Goal: Download file/media

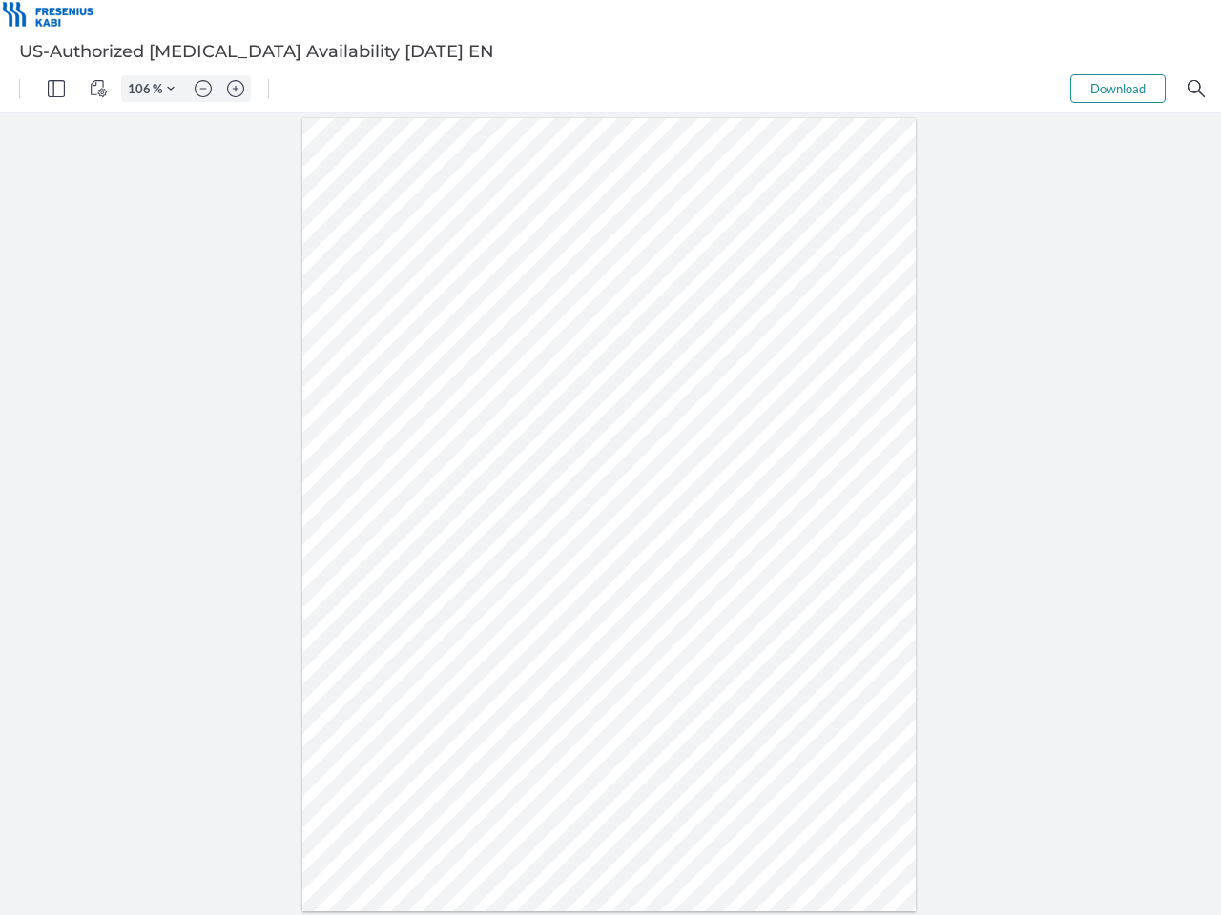
click at [56, 89] on img "Panel" at bounding box center [56, 88] width 17 height 17
click at [98, 89] on img "View Controls" at bounding box center [98, 88] width 17 height 17
click at [142, 89] on input "106" at bounding box center [137, 88] width 31 height 17
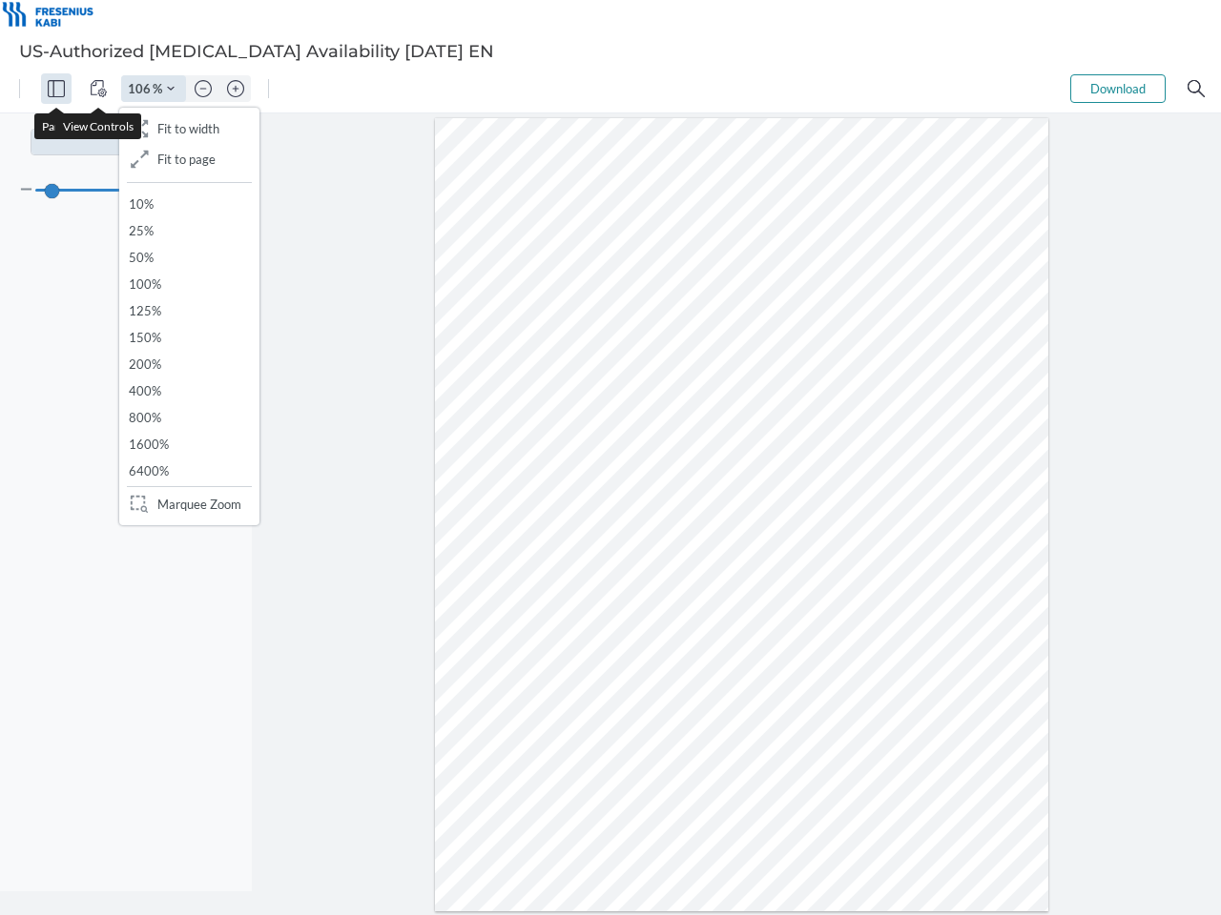
click at [171, 89] on img "Zoom Controls" at bounding box center [171, 89] width 8 height 8
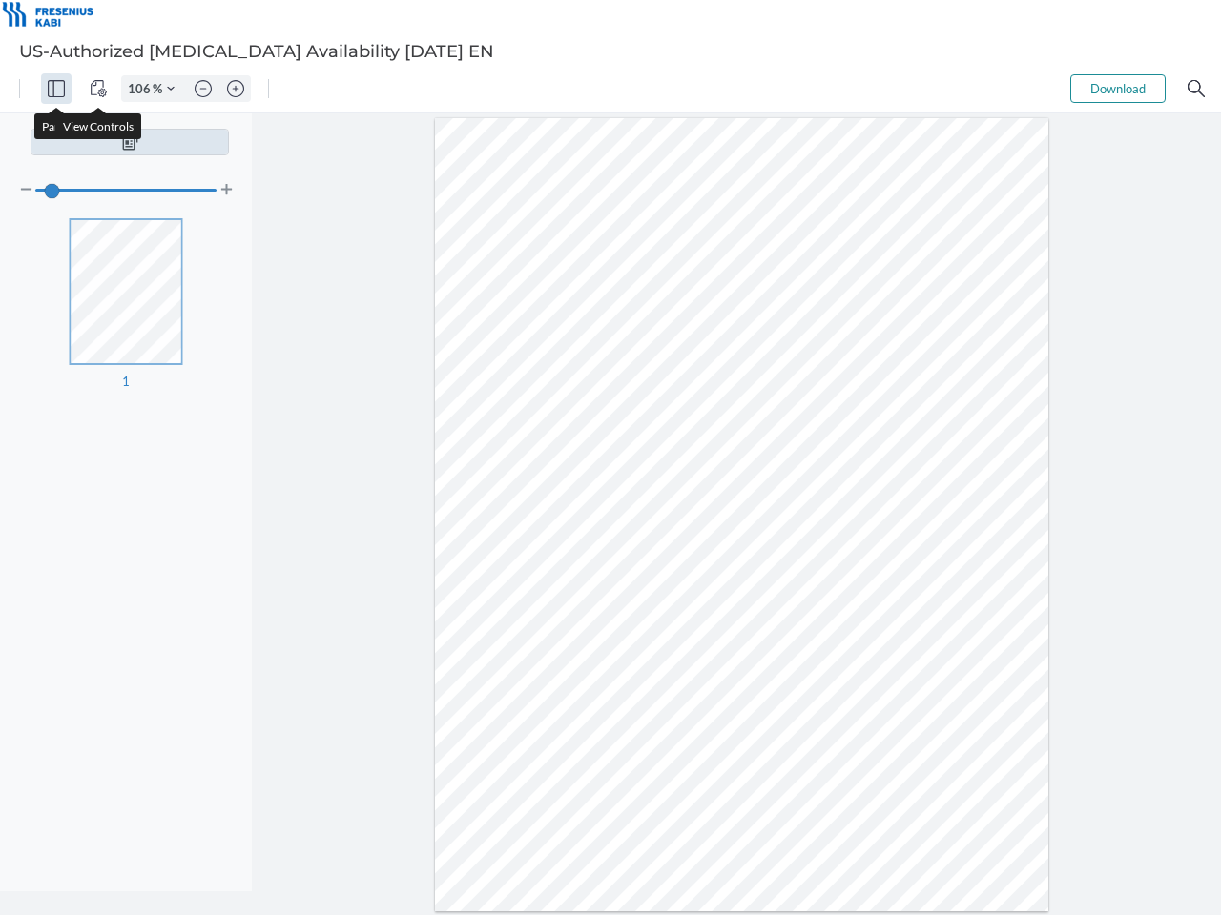
click at [203, 89] on img "Zoom out" at bounding box center [203, 88] width 17 height 17
click at [236, 89] on img "Zoom in" at bounding box center [235, 88] width 17 height 17
type input "106"
click at [1118, 89] on button "Download" at bounding box center [1117, 88] width 95 height 29
click at [1196, 89] on img "Search" at bounding box center [1195, 88] width 17 height 17
